Goal: Navigation & Orientation: Find specific page/section

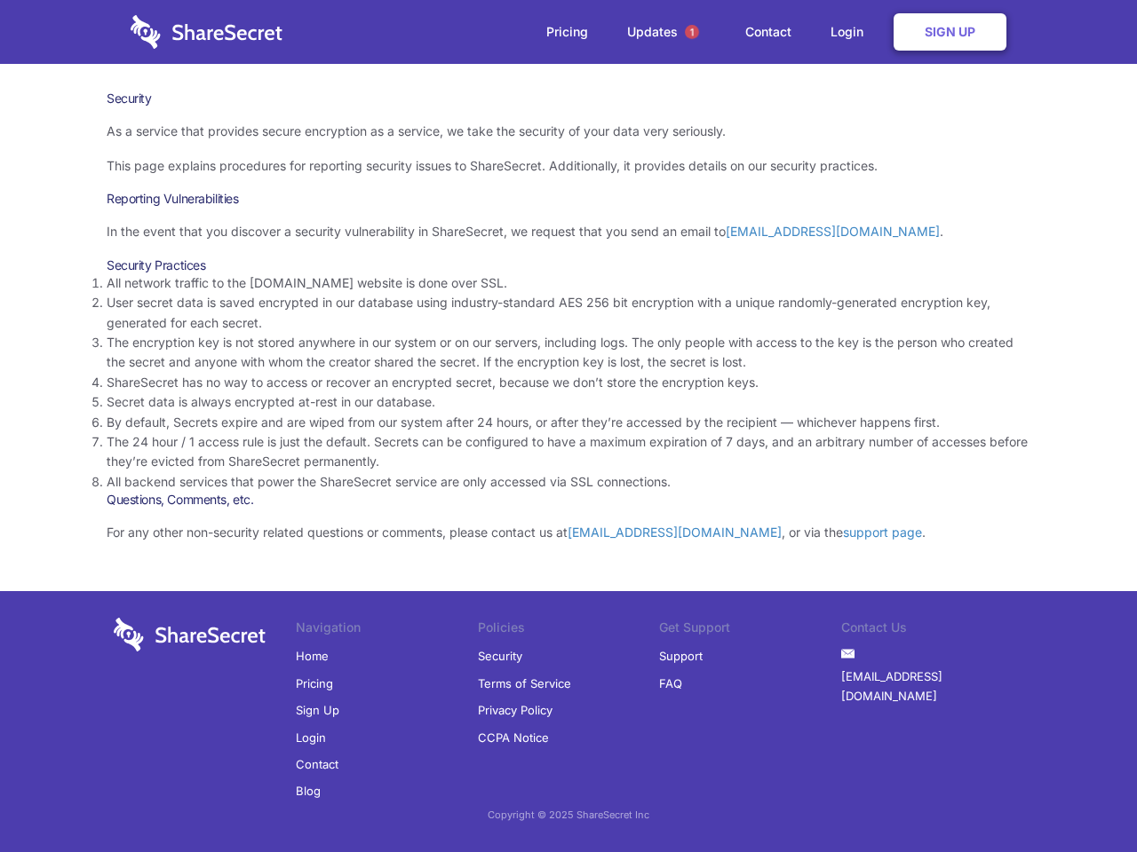
click at [568, 426] on li "By default, Secrets expire and are wiped from our system after 24 hours, or aft…" at bounding box center [569, 423] width 924 height 20
click at [692, 32] on span "1" at bounding box center [692, 32] width 14 height 14
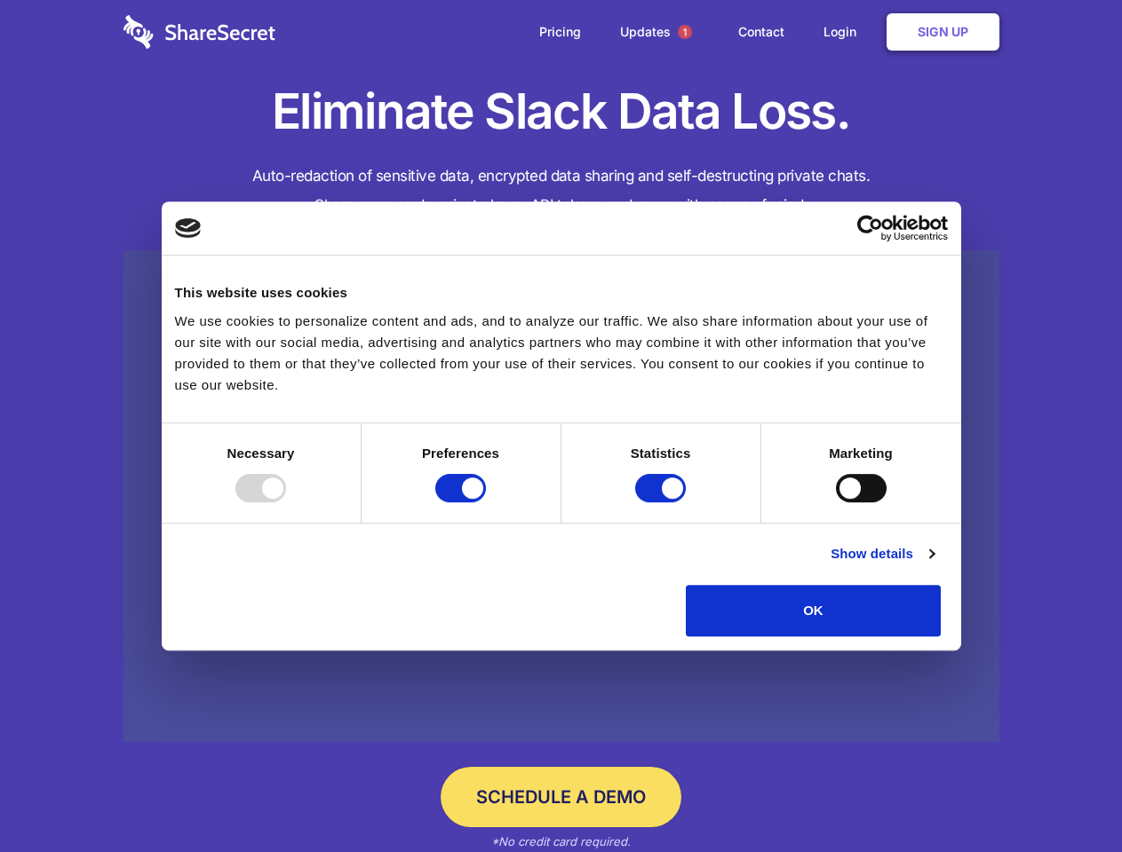
click at [286, 503] on div at bounding box center [260, 488] width 51 height 28
click at [486, 503] on input "Preferences" at bounding box center [460, 488] width 51 height 28
checkbox input "false"
click at [662, 503] on input "Statistics" at bounding box center [660, 488] width 51 height 28
checkbox input "false"
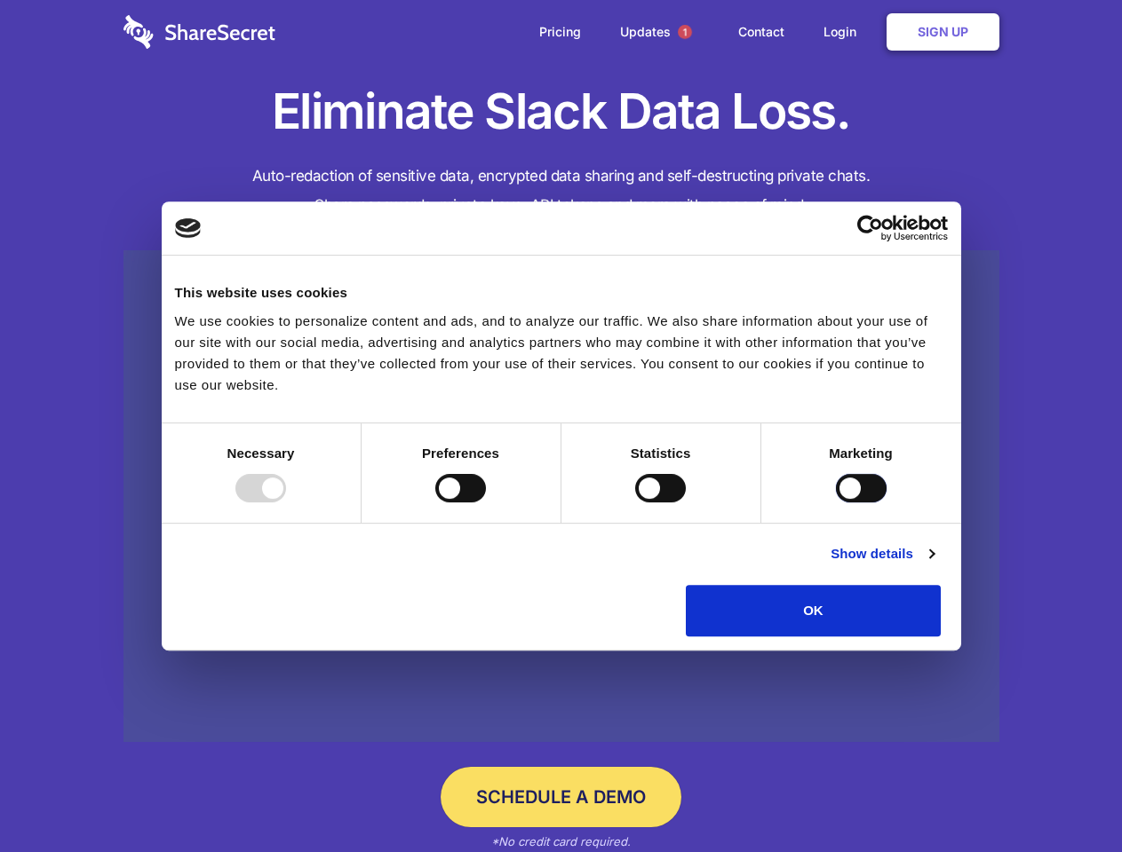
click at [836, 503] on input "Marketing" at bounding box center [861, 488] width 51 height 28
checkbox input "true"
click at [933, 565] on link "Show details" at bounding box center [881, 553] width 103 height 21
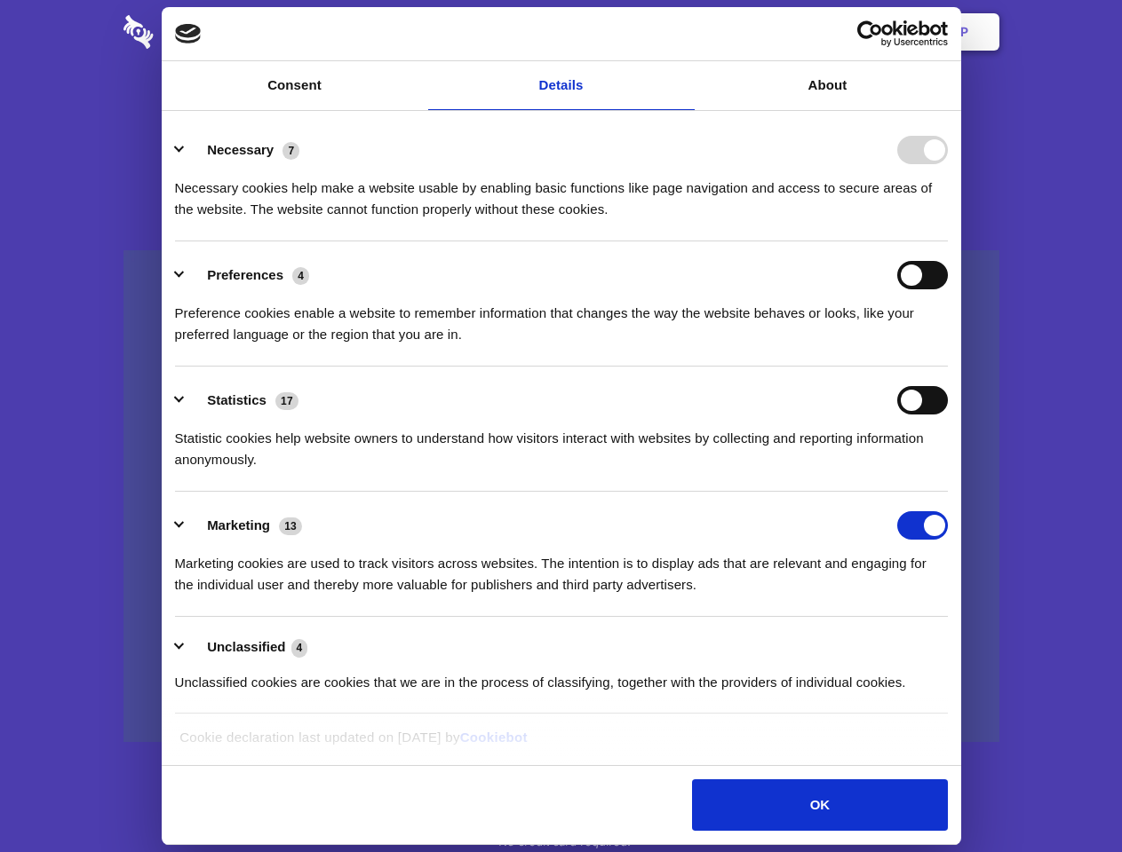
click at [948, 242] on li "Necessary 7 Necessary cookies help make a website usable by enabling basic func…" at bounding box center [561, 178] width 773 height 125
click at [684, 32] on span "1" at bounding box center [685, 32] width 14 height 14
